Goal: Task Accomplishment & Management: Manage account settings

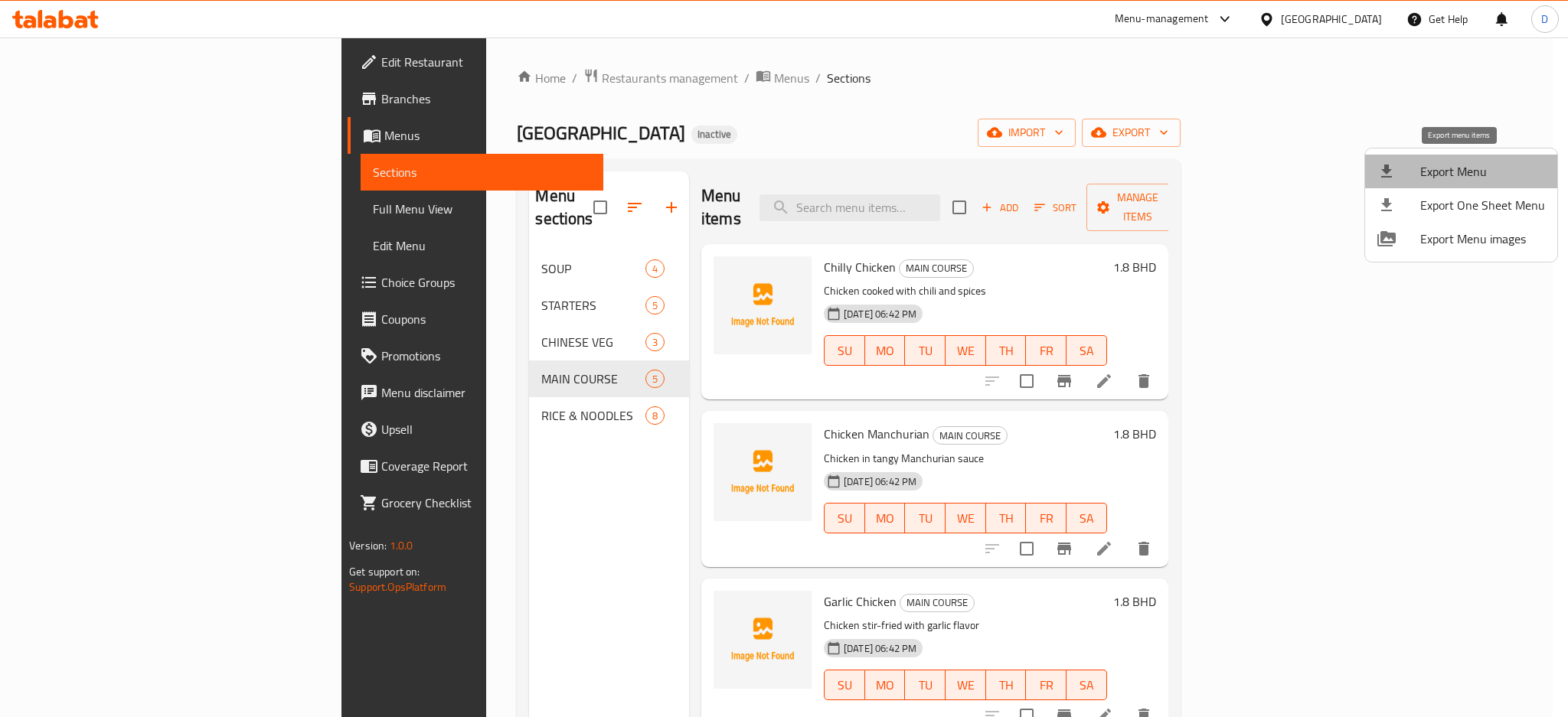
click at [1498, 163] on span "Export Menu" at bounding box center [1483, 171] width 125 height 18
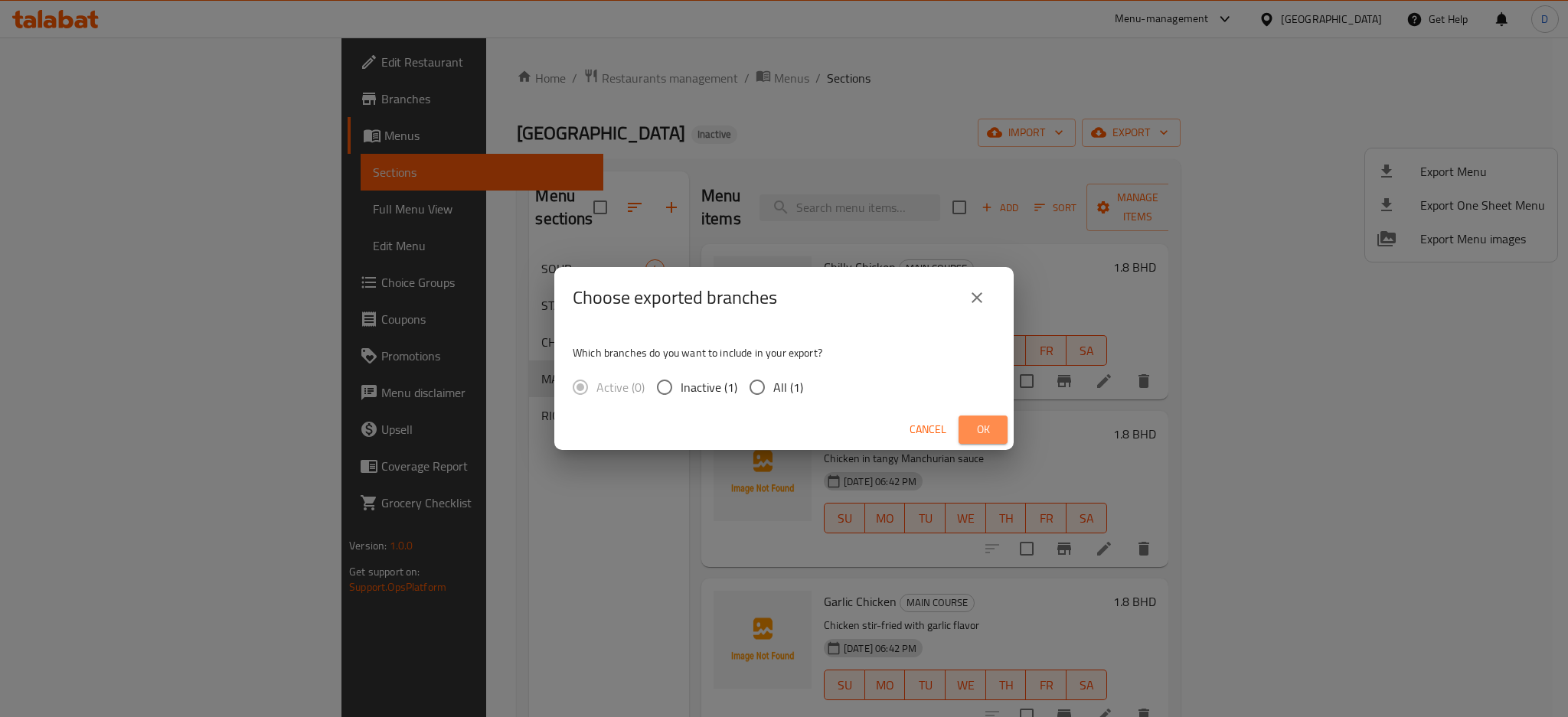
click at [992, 422] on span "Ok" at bounding box center [983, 430] width 25 height 19
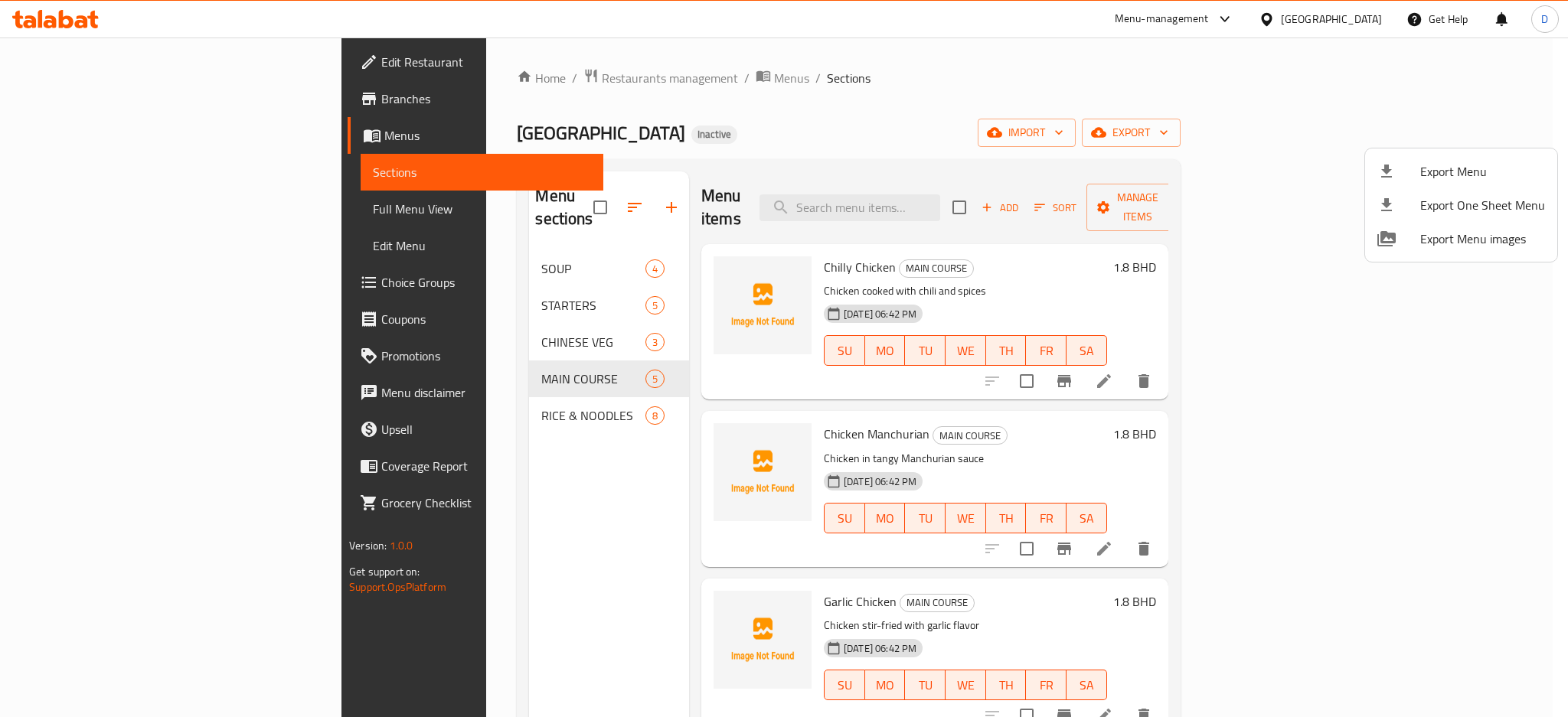
click at [1350, 17] on div at bounding box center [784, 358] width 1568 height 717
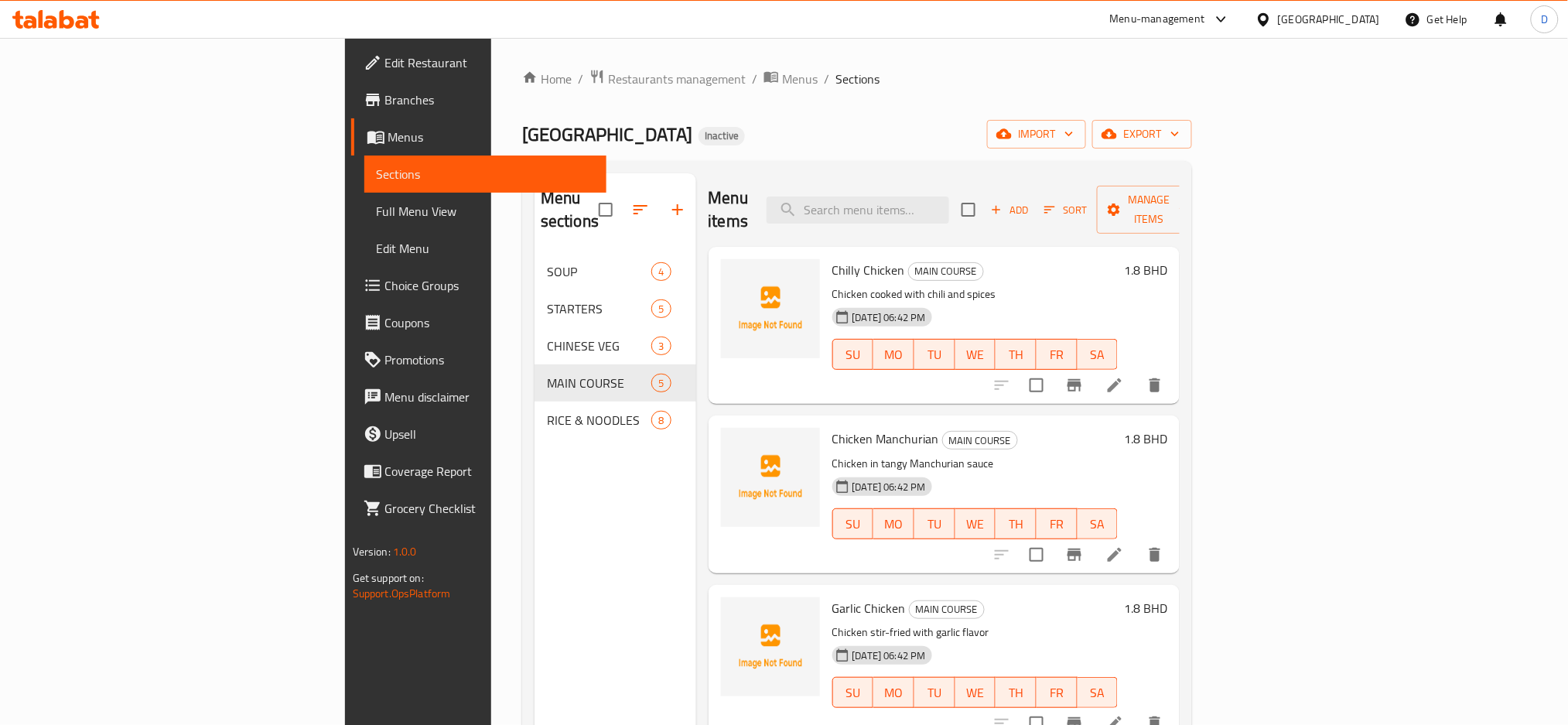
click at [1364, 17] on div "Bahrain" at bounding box center [1328, 19] width 102 height 17
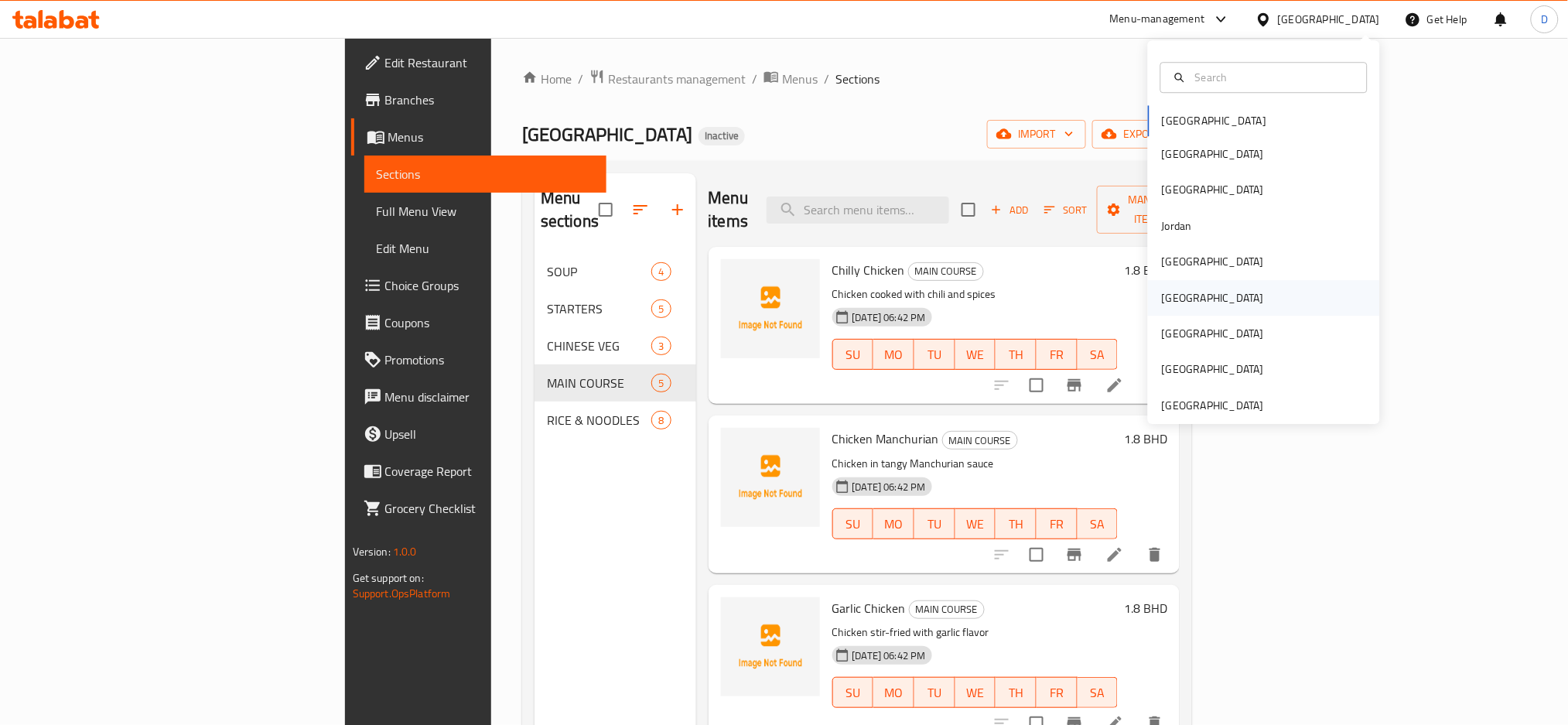
click at [1186, 300] on div "[GEOGRAPHIC_DATA]" at bounding box center [1263, 298] width 232 height 36
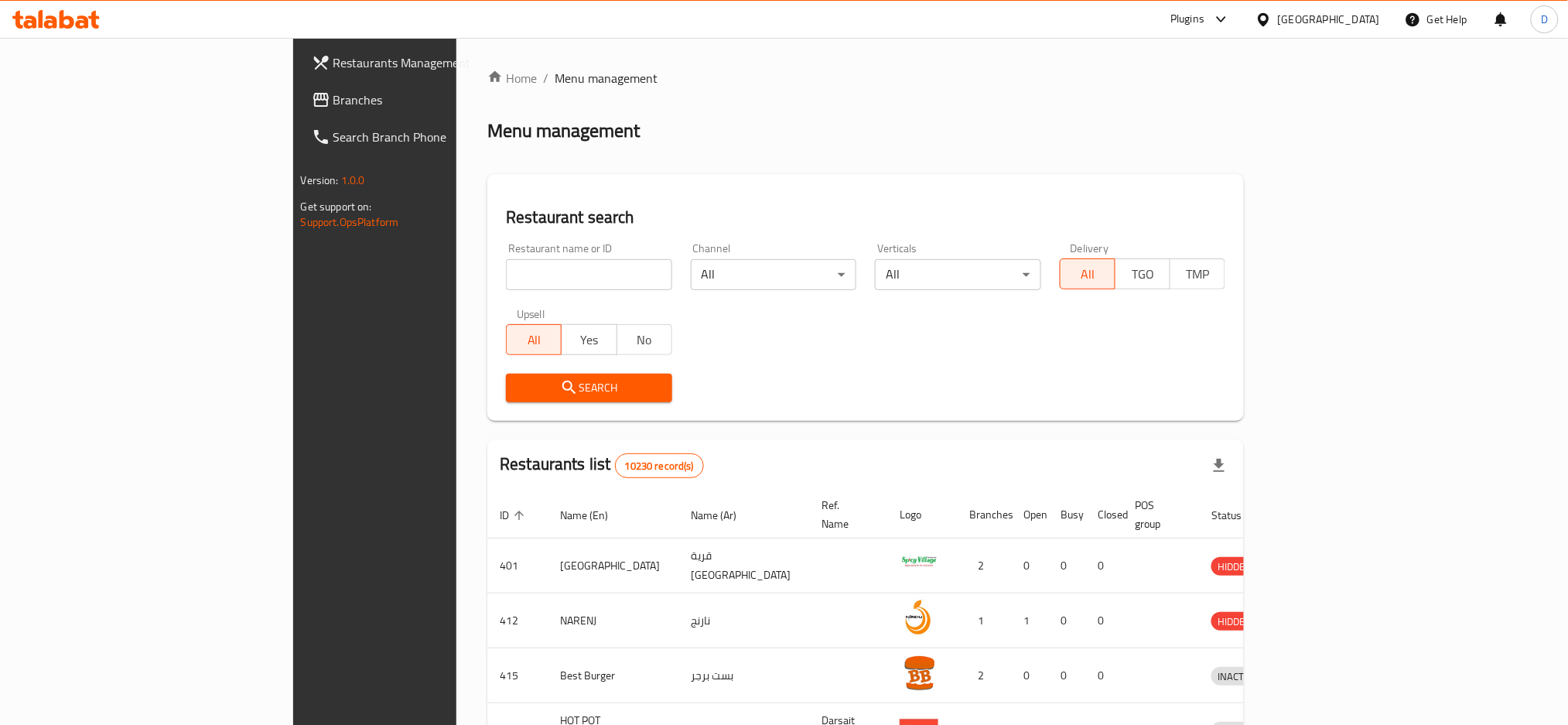
click at [1205, 20] on div "Plugins" at bounding box center [1188, 19] width 34 height 19
click at [1145, 292] on div "Restaurant-Management" at bounding box center [1148, 283] width 121 height 17
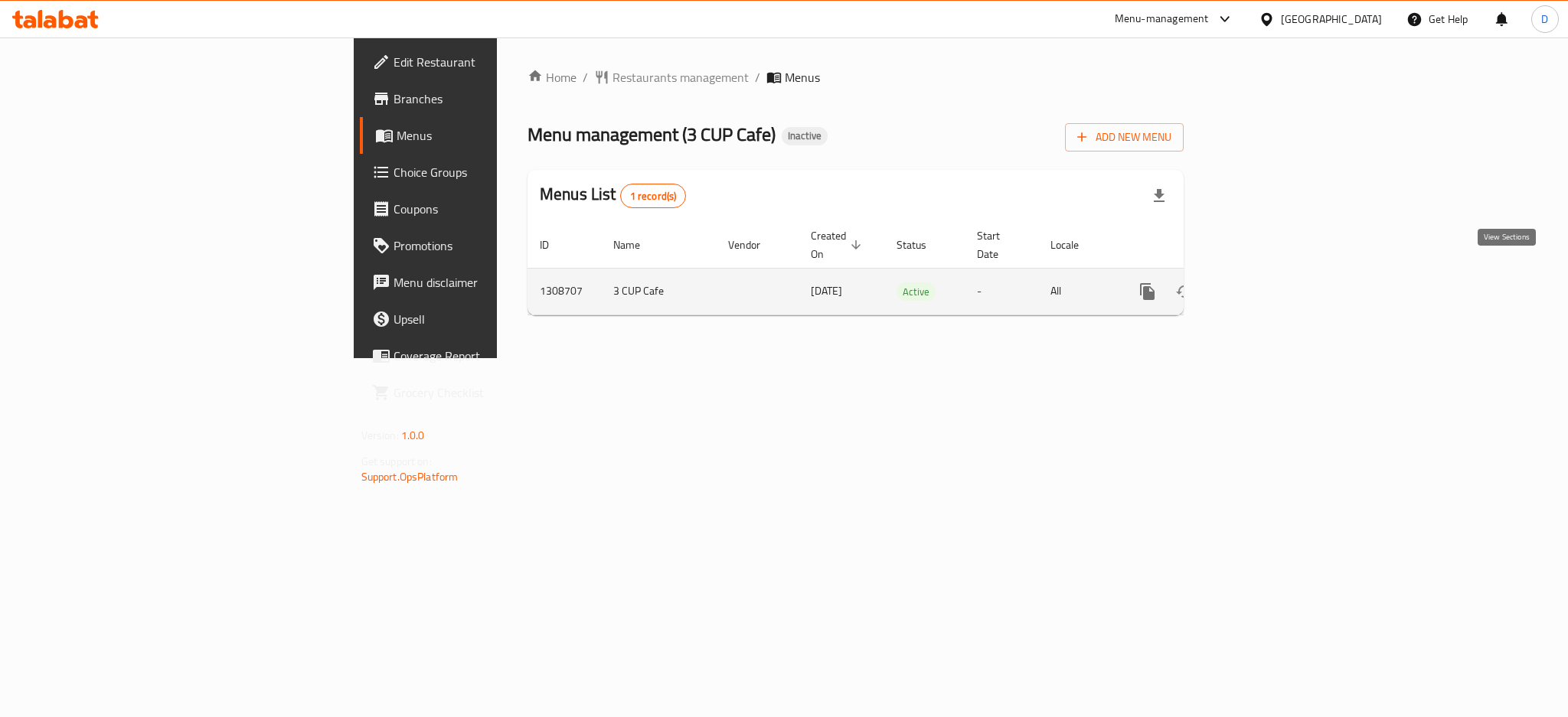
click at [1276, 283] on link "enhanced table" at bounding box center [1258, 292] width 37 height 37
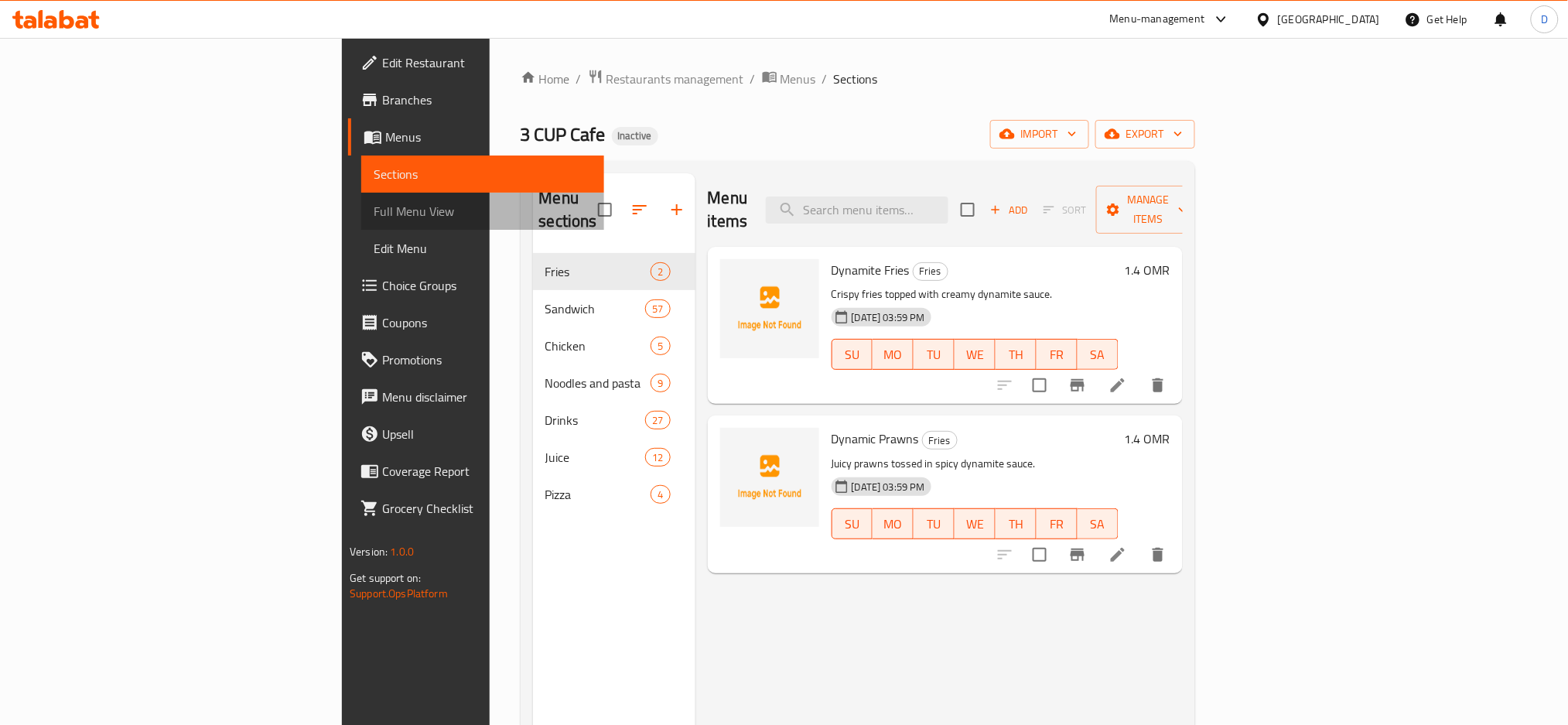
click at [374, 208] on span "Full Menu View" at bounding box center [483, 211] width 218 height 19
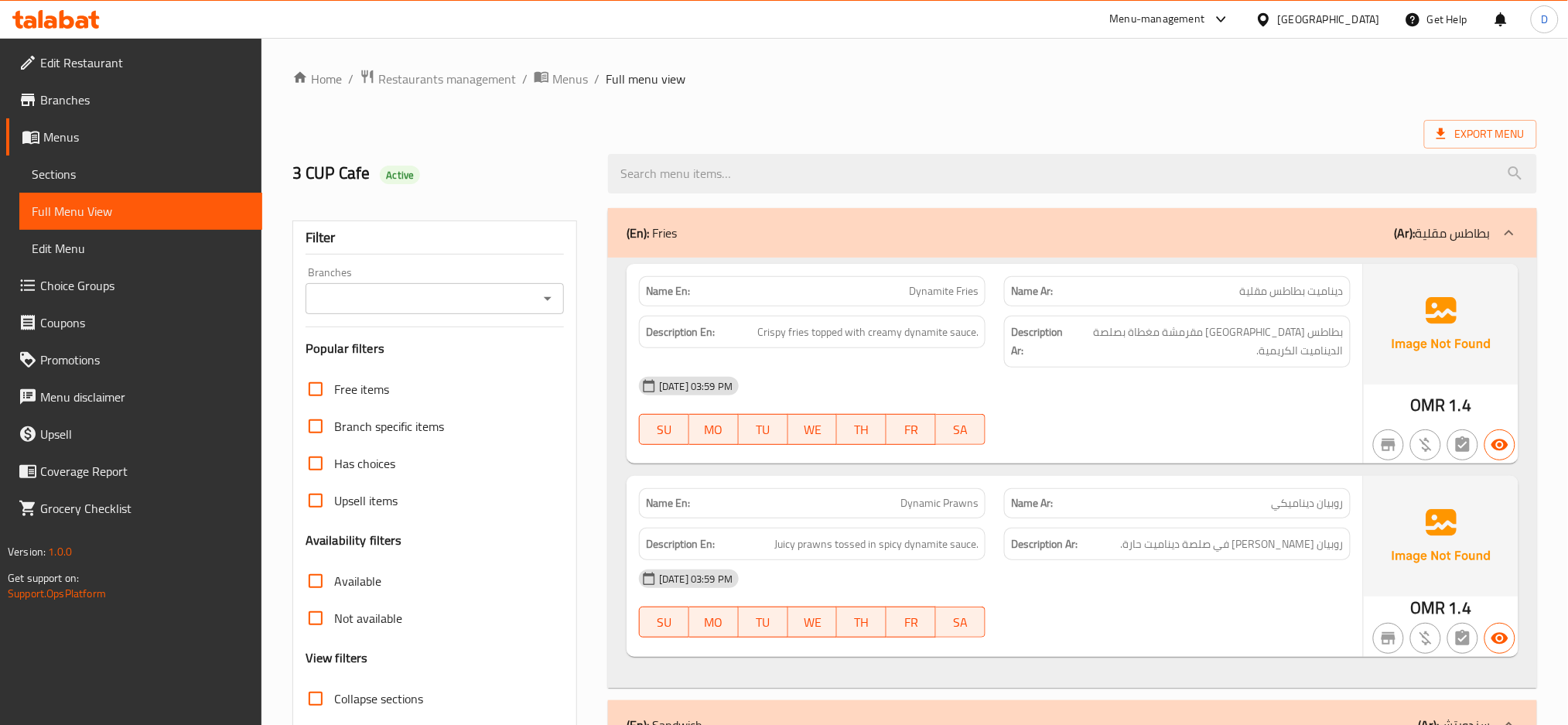
scroll to position [81, 0]
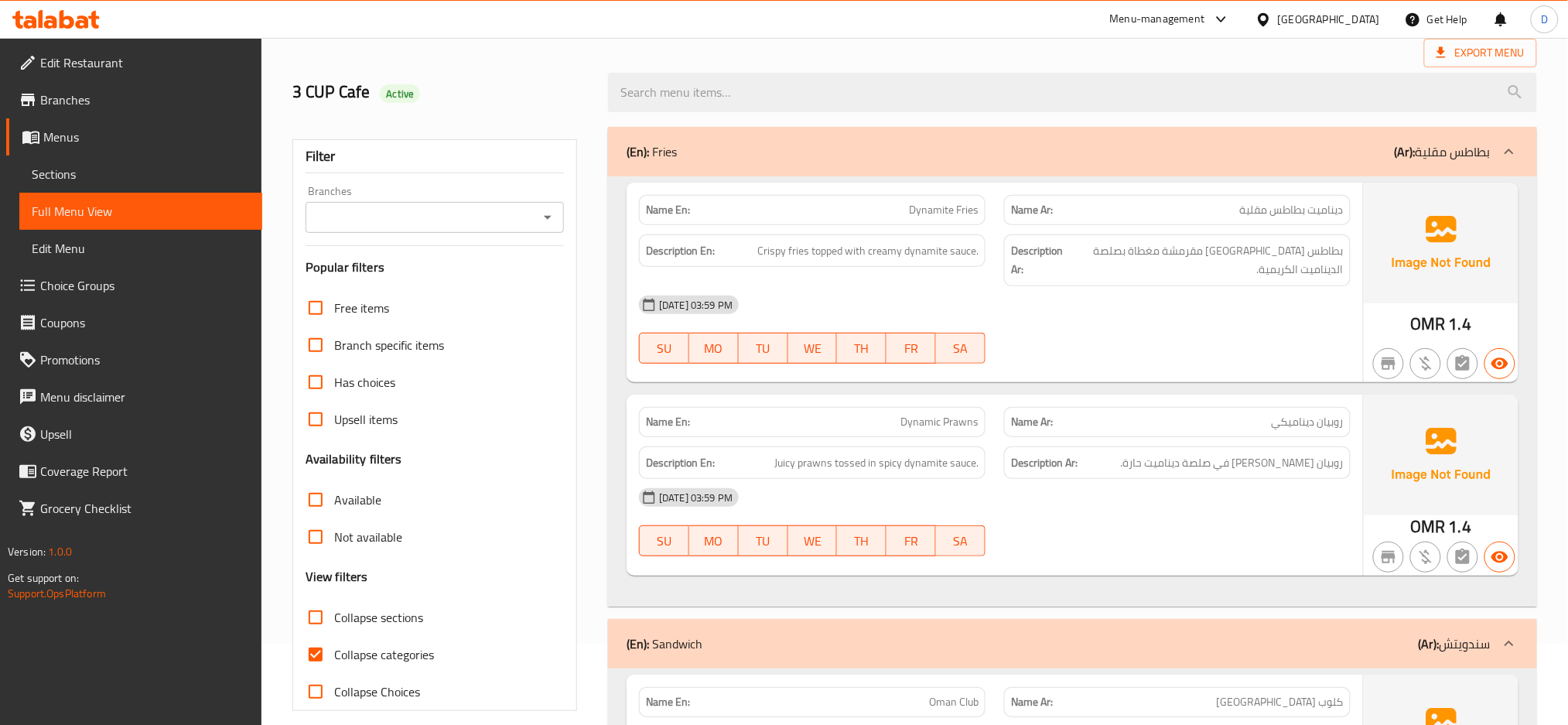
click at [410, 612] on span "Collapse sections" at bounding box center [378, 617] width 89 height 19
click at [334, 612] on input "Collapse sections" at bounding box center [316, 618] width 37 height 37
checkbox input "true"
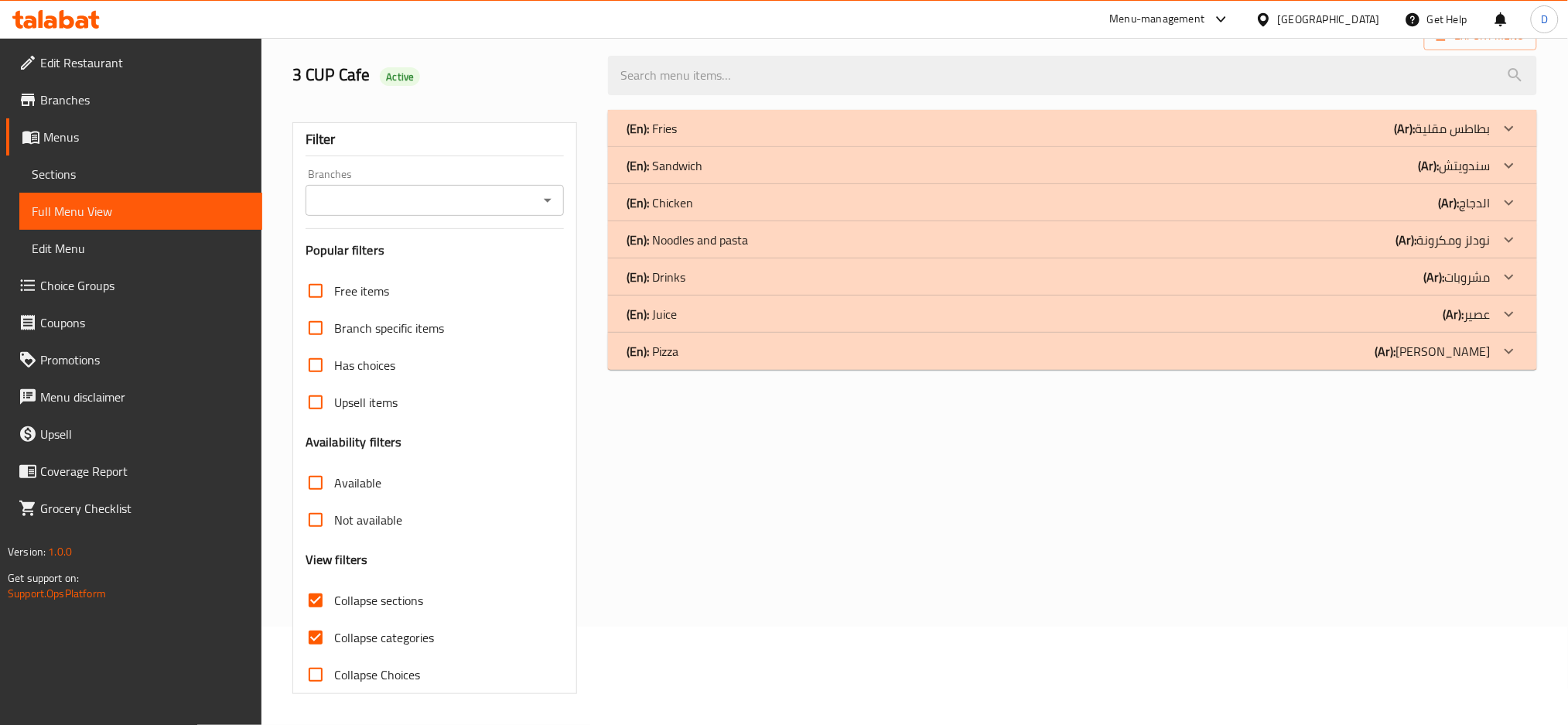
scroll to position [99, 0]
click at [410, 636] on span "Collapse categories" at bounding box center [384, 638] width 100 height 19
click at [334, 636] on input "Collapse categories" at bounding box center [316, 638] width 37 height 37
checkbox input "false"
click at [912, 125] on div "(En): Fries (Ar): بطاطس مقلية" at bounding box center [1059, 128] width 865 height 19
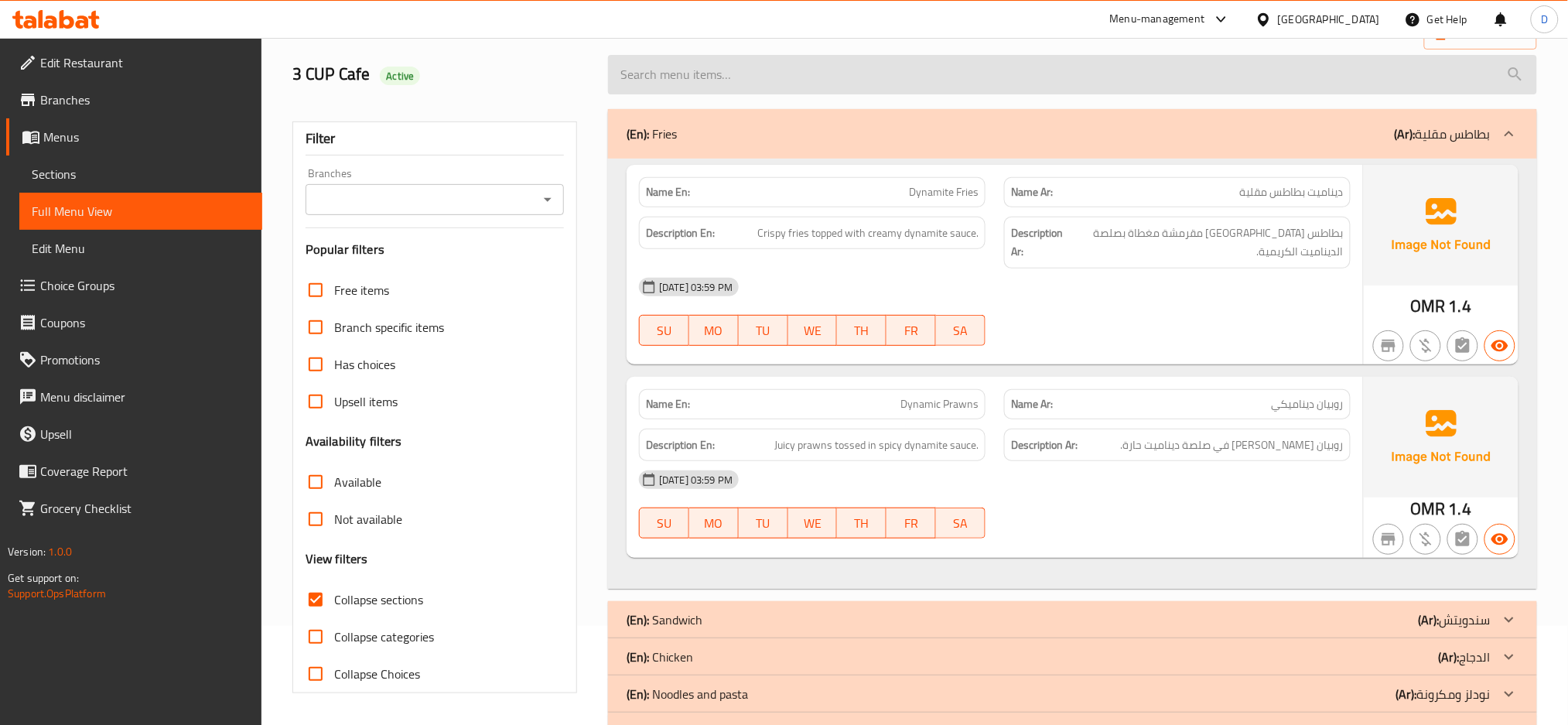
scroll to position [15, 0]
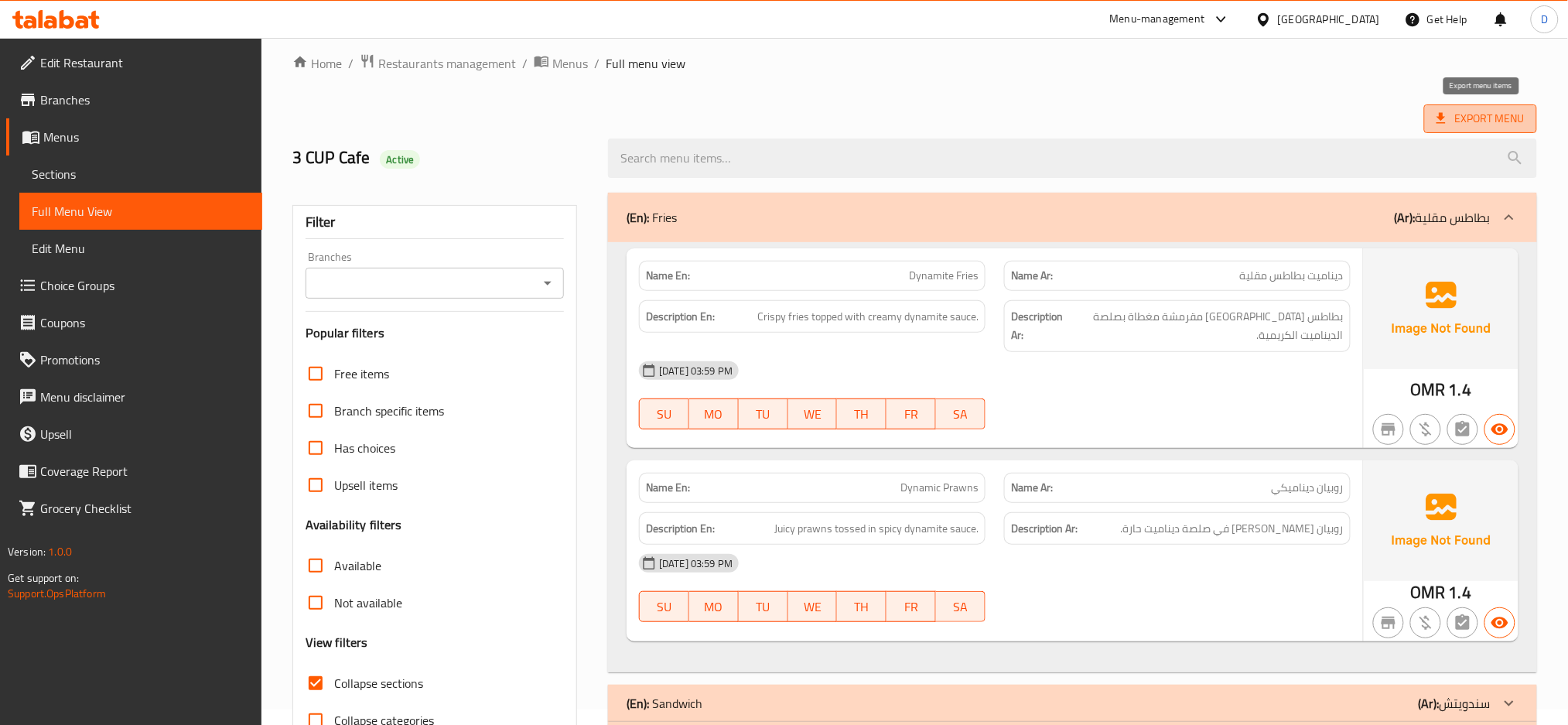
click at [1443, 107] on span "Export Menu" at bounding box center [1481, 118] width 113 height 29
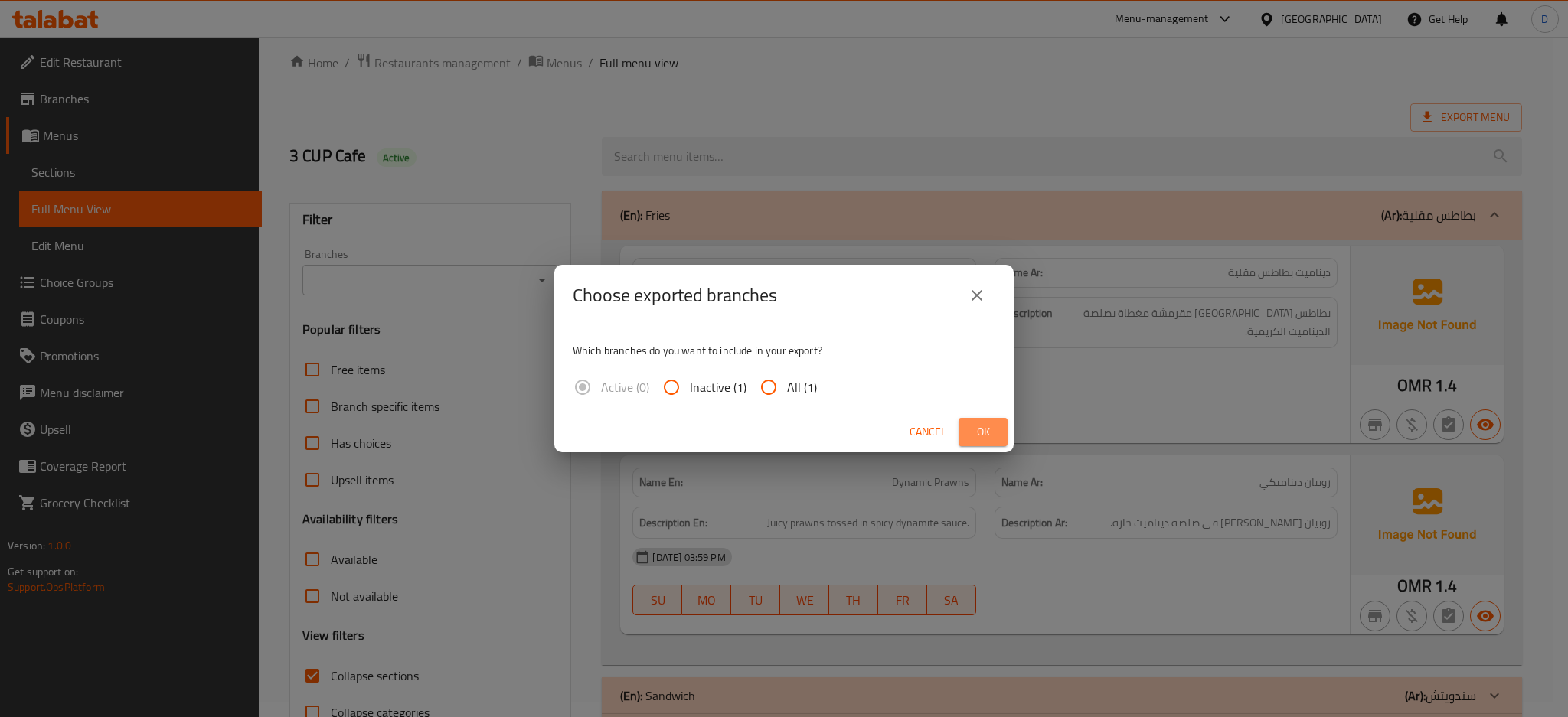
click at [986, 429] on span "Ok" at bounding box center [983, 432] width 25 height 19
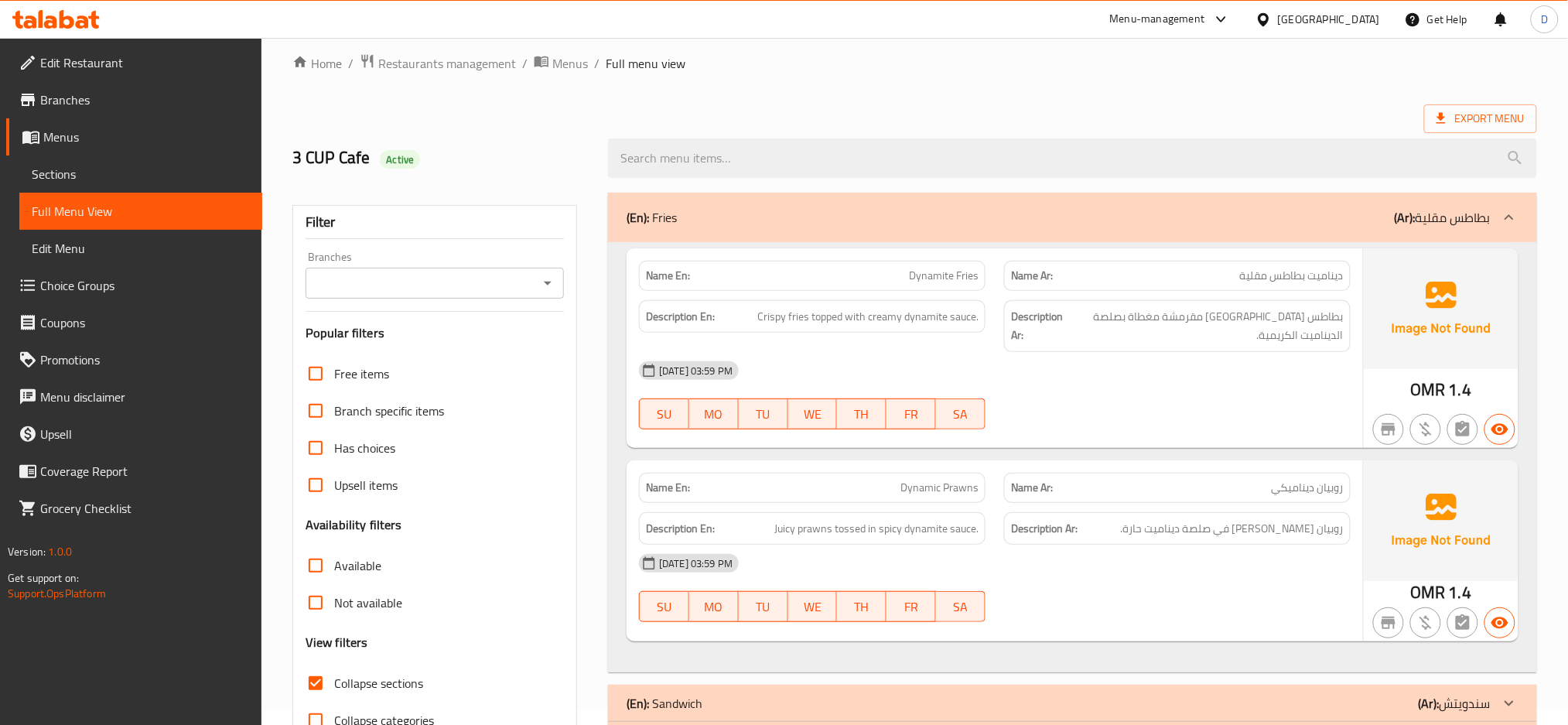
click at [1036, 509] on div "Description Ar: روبيان جوسي مغموس في صلصة ديناميت حارة." at bounding box center [1177, 529] width 365 height 52
click at [1304, 492] on span "روبيان ديناميكي" at bounding box center [1307, 488] width 72 height 16
copy span "ديناميكي"
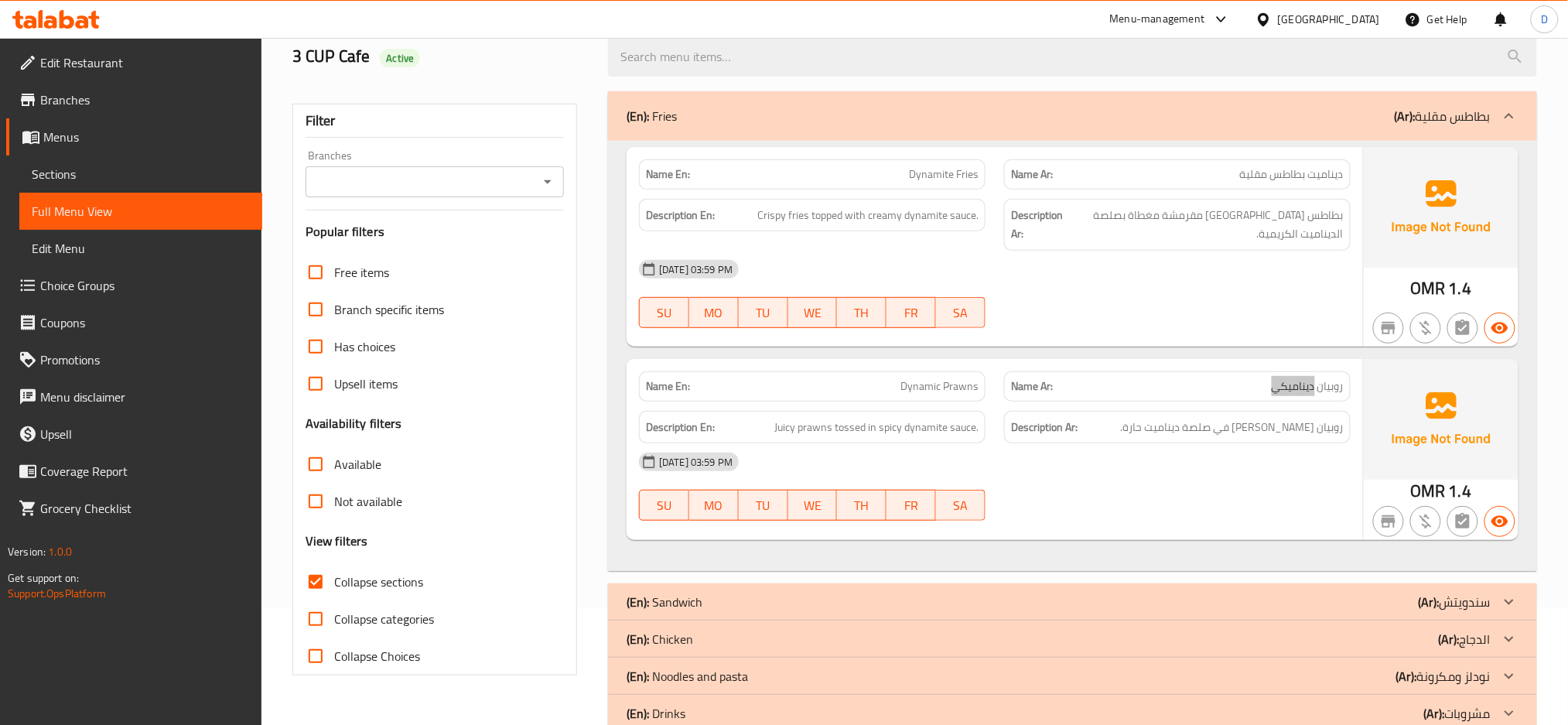
scroll to position [127, 0]
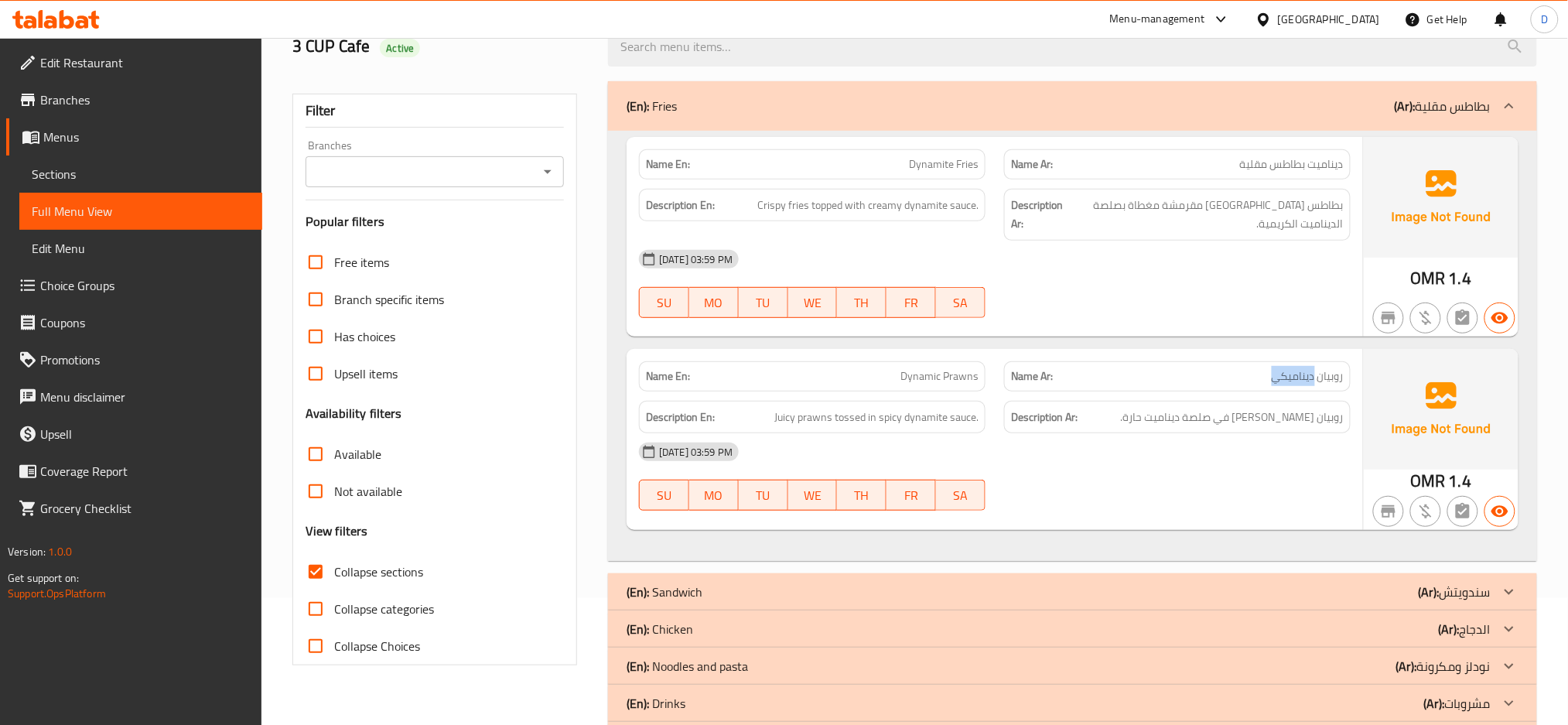
click at [1270, 590] on div "(En): Sandwich (Ar): سندويتش" at bounding box center [1059, 591] width 865 height 19
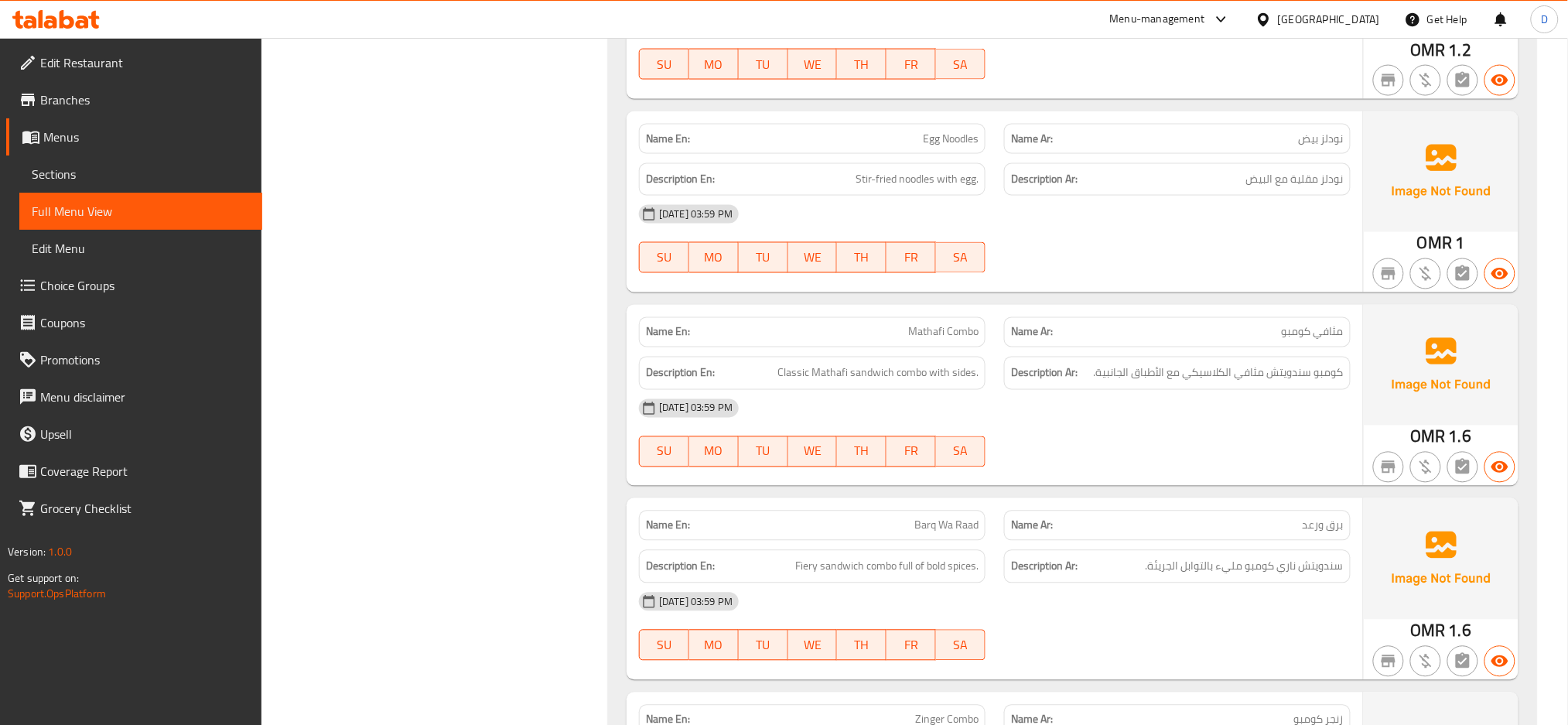
scroll to position [5179, 0]
drag, startPoint x: 983, startPoint y: 322, endPoint x: 968, endPoint y: 316, distance: 16.2
click at [968, 318] on div "Name En: [PERSON_NAME]" at bounding box center [812, 333] width 346 height 30
click at [968, 325] on span "Mathafi Combo" at bounding box center [943, 333] width 70 height 16
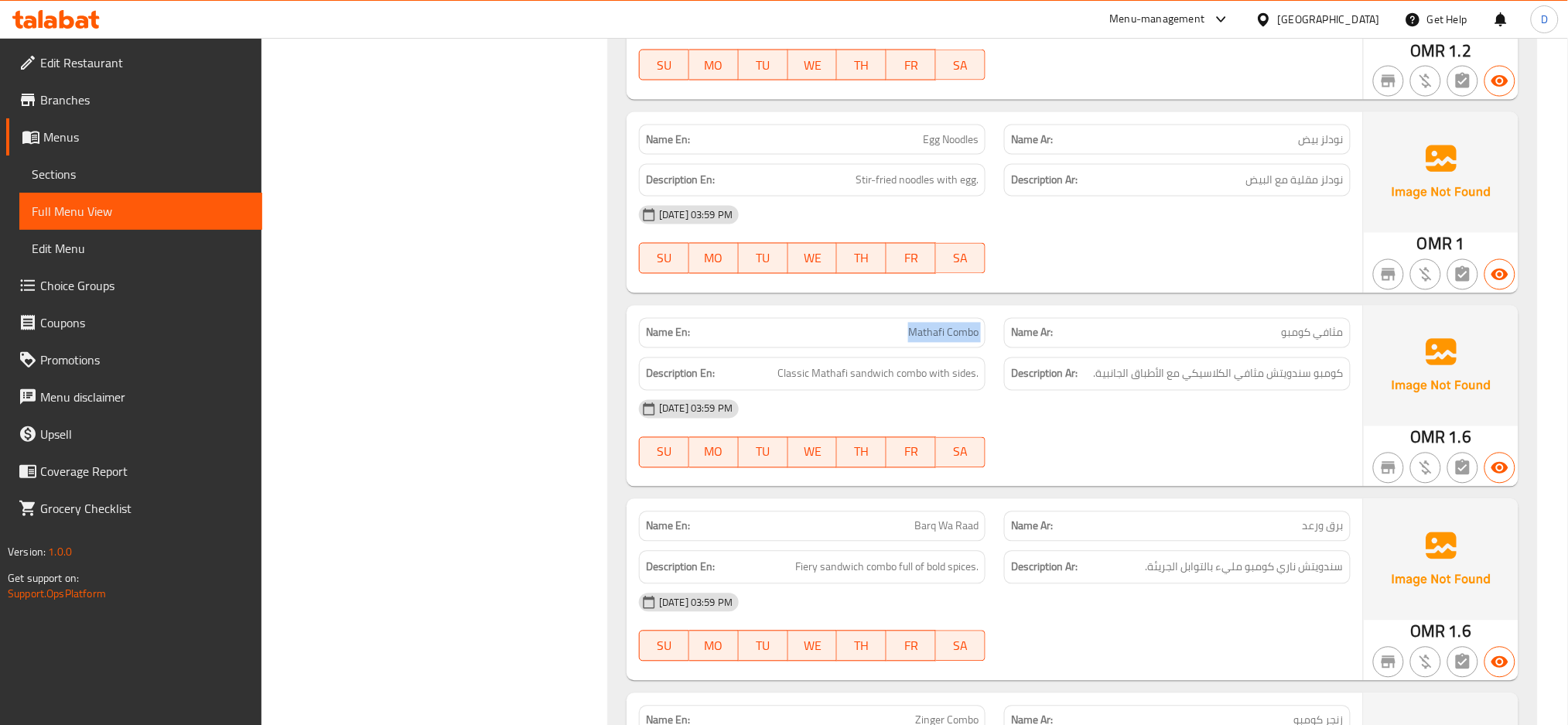
copy span "Mathafi Combo"
click at [968, 325] on span "Mathafi Combo" at bounding box center [943, 333] width 70 height 16
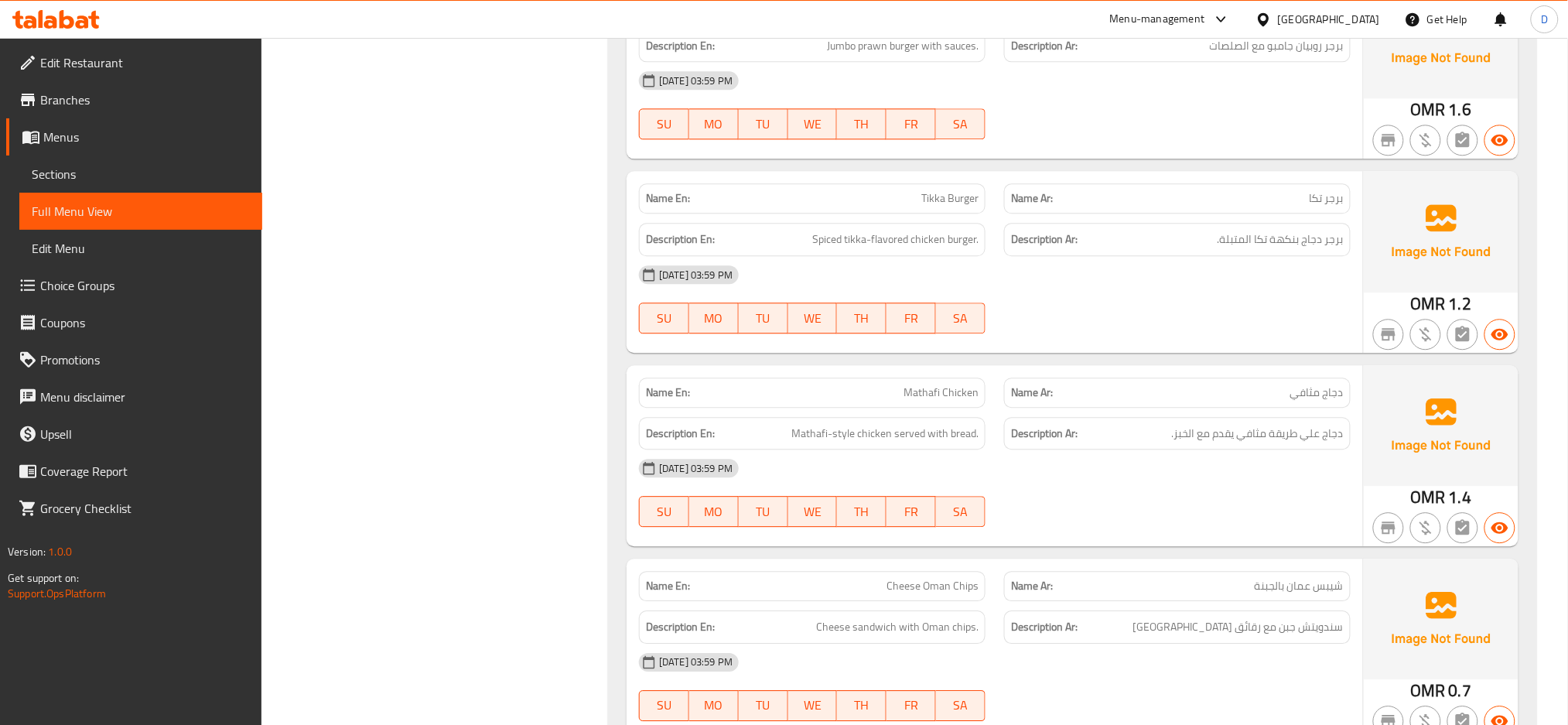
scroll to position [7807, 0]
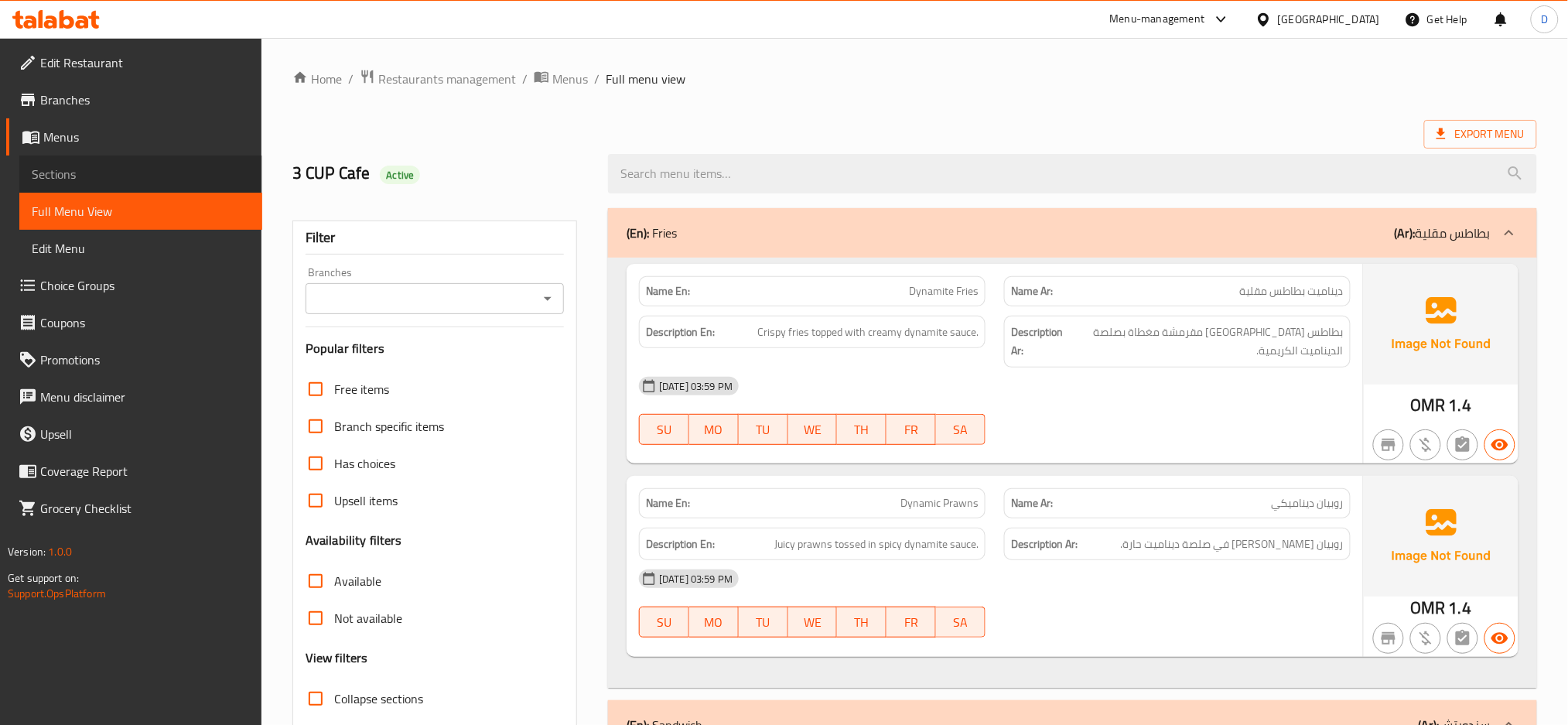
click at [179, 175] on span "Sections" at bounding box center [141, 174] width 218 height 19
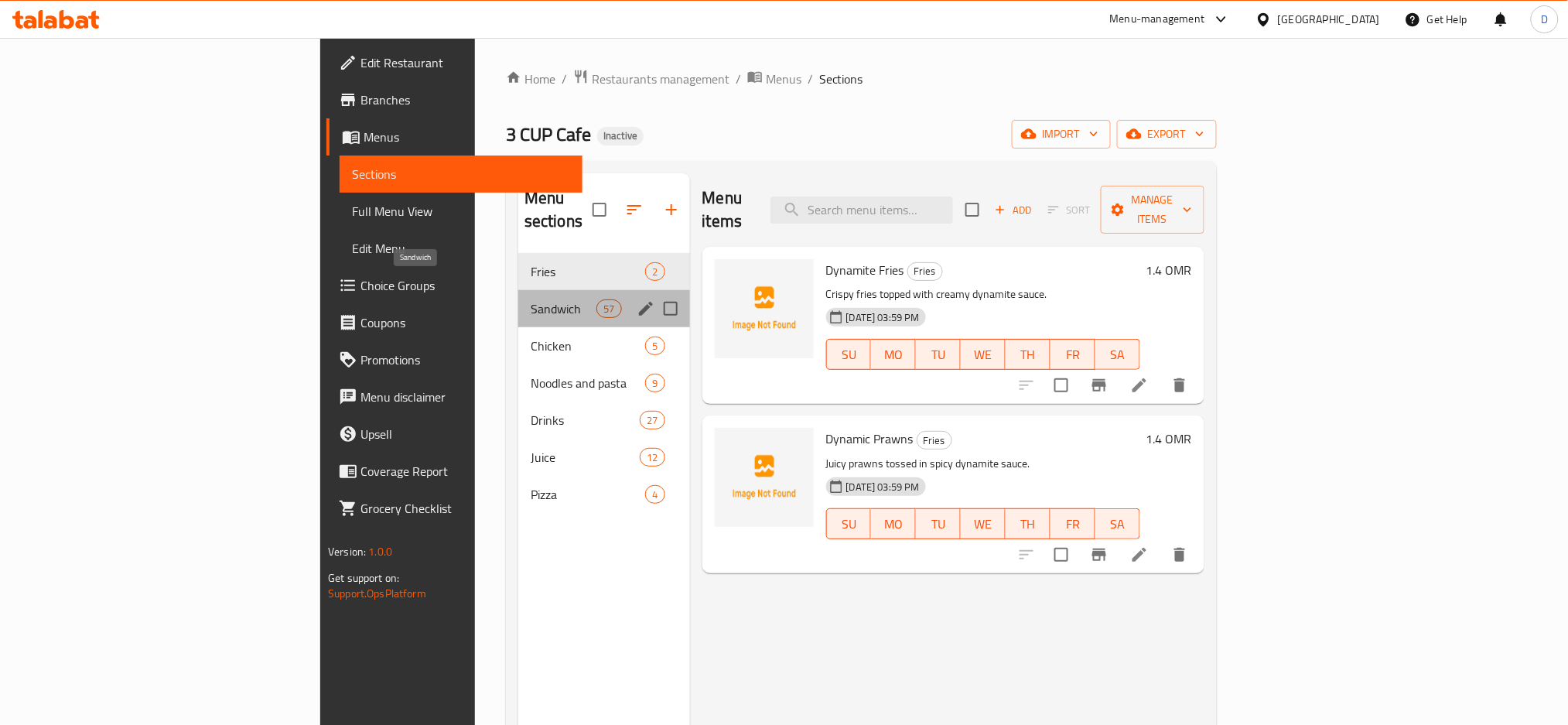
click at [531, 299] on span "Sandwich" at bounding box center [564, 308] width 66 height 19
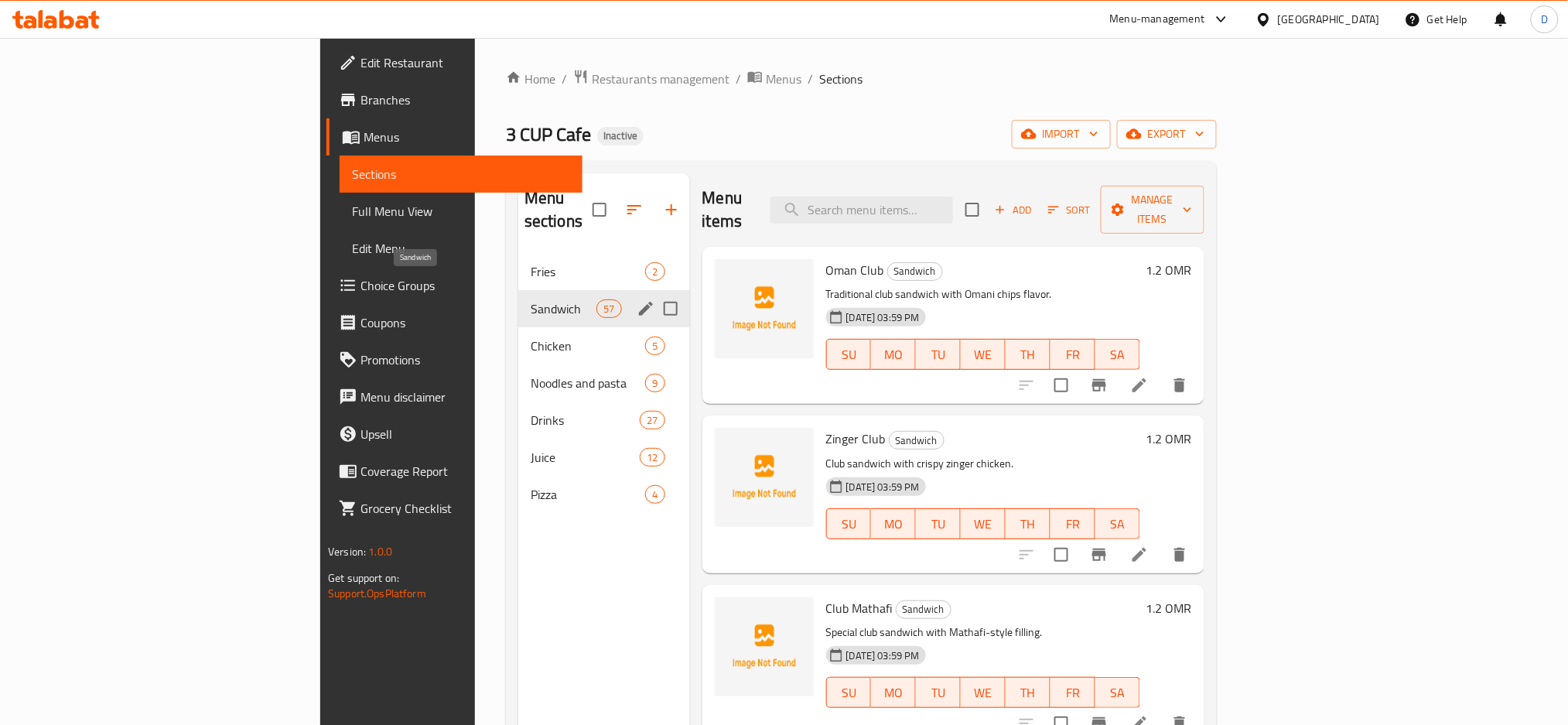
scroll to position [3598, 0]
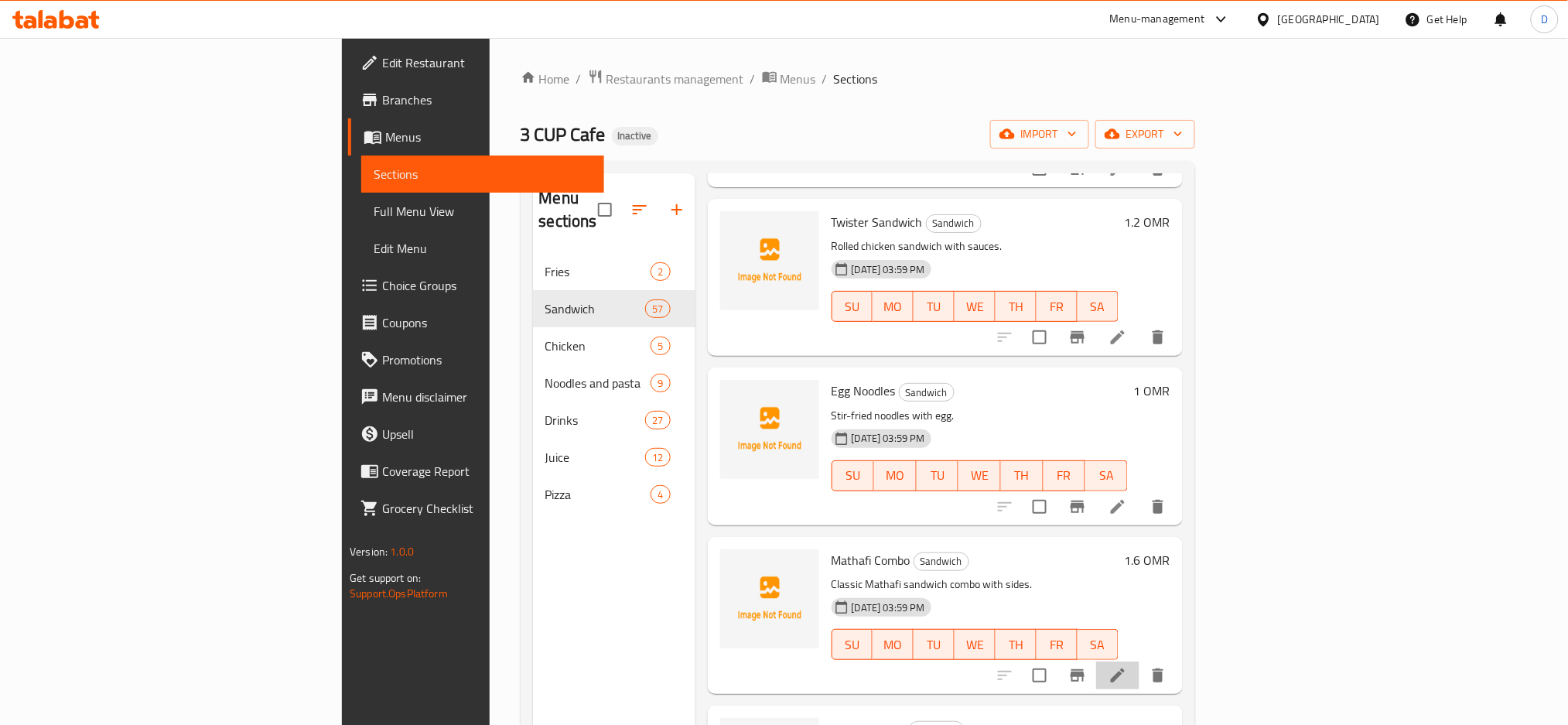
click at [1140, 662] on li at bounding box center [1117, 675] width 44 height 28
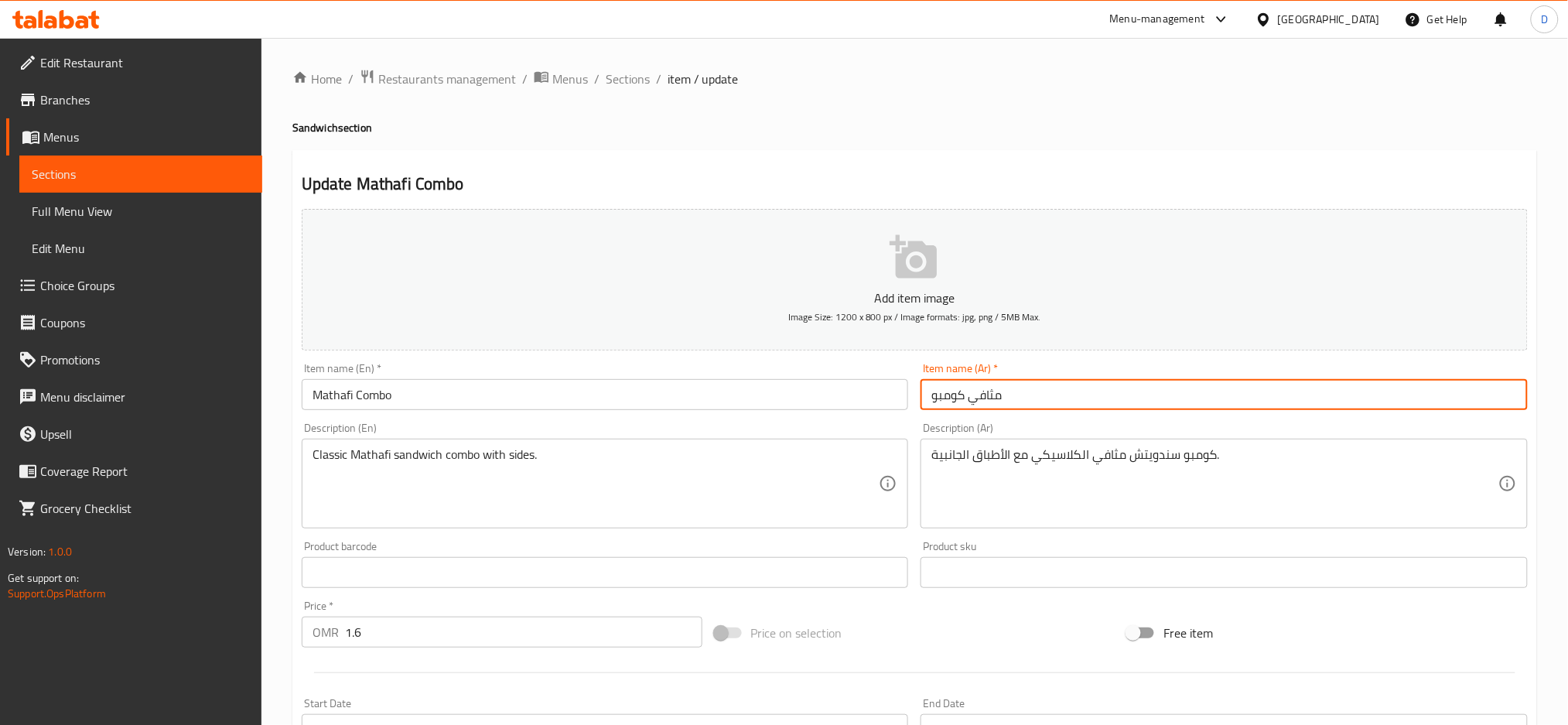
click at [990, 394] on input "مثافي كومبو" at bounding box center [1224, 395] width 607 height 31
type input "مطافي كومبو"
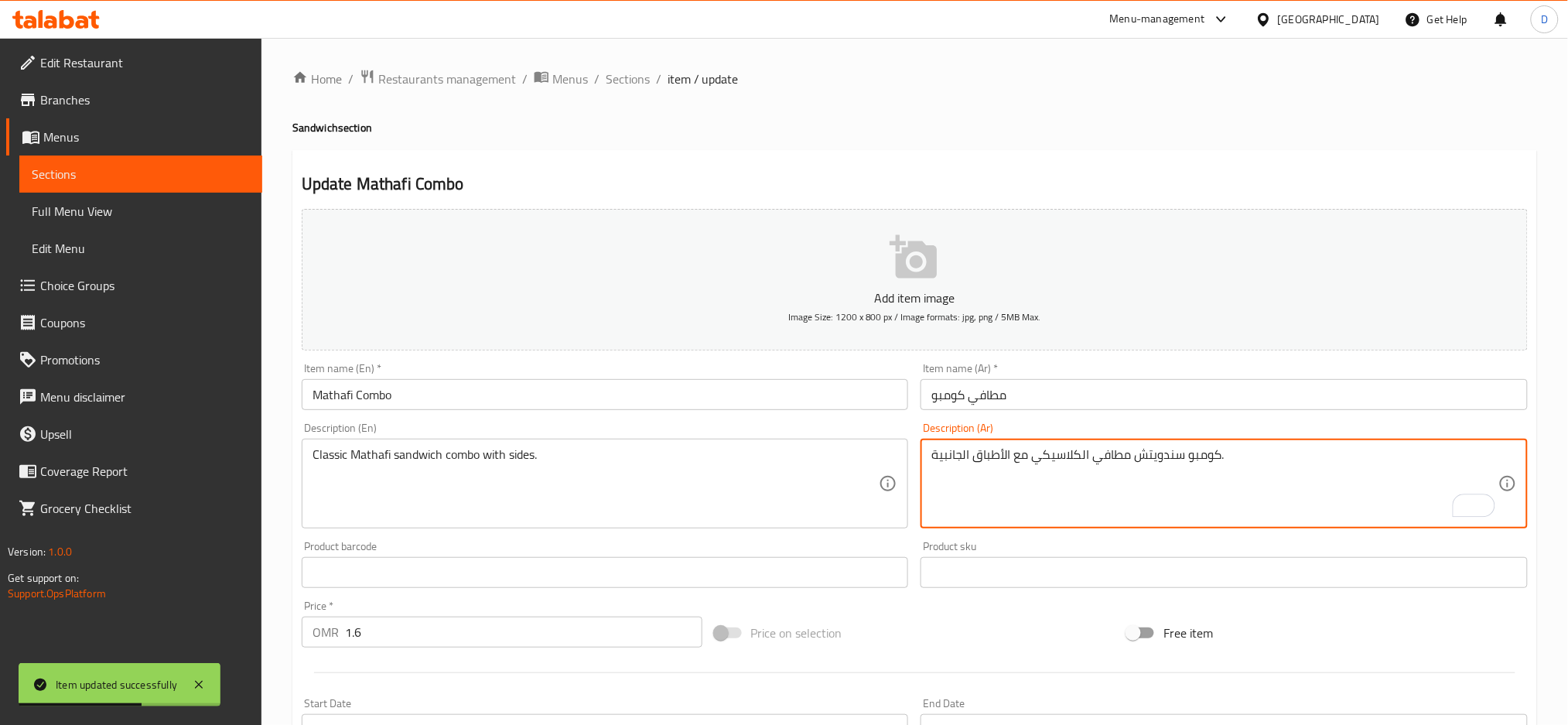
type textarea "كومبو سندويتش مطافي الكلاسيكي مع الأطباق الجانبية."
click at [1107, 392] on input "مطافي كومبو" at bounding box center [1224, 395] width 607 height 31
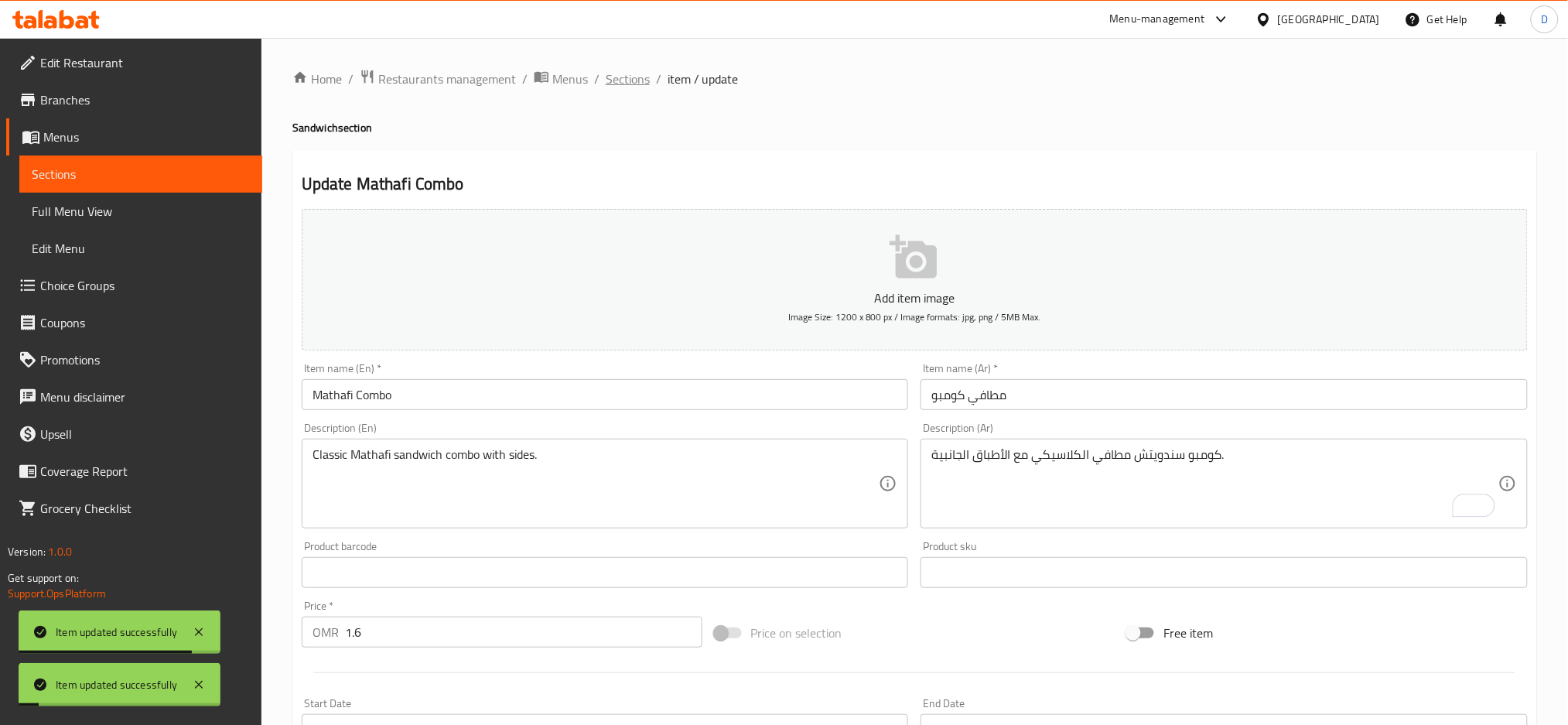
click at [641, 75] on span "Sections" at bounding box center [628, 78] width 45 height 19
